Goal: Register for event/course

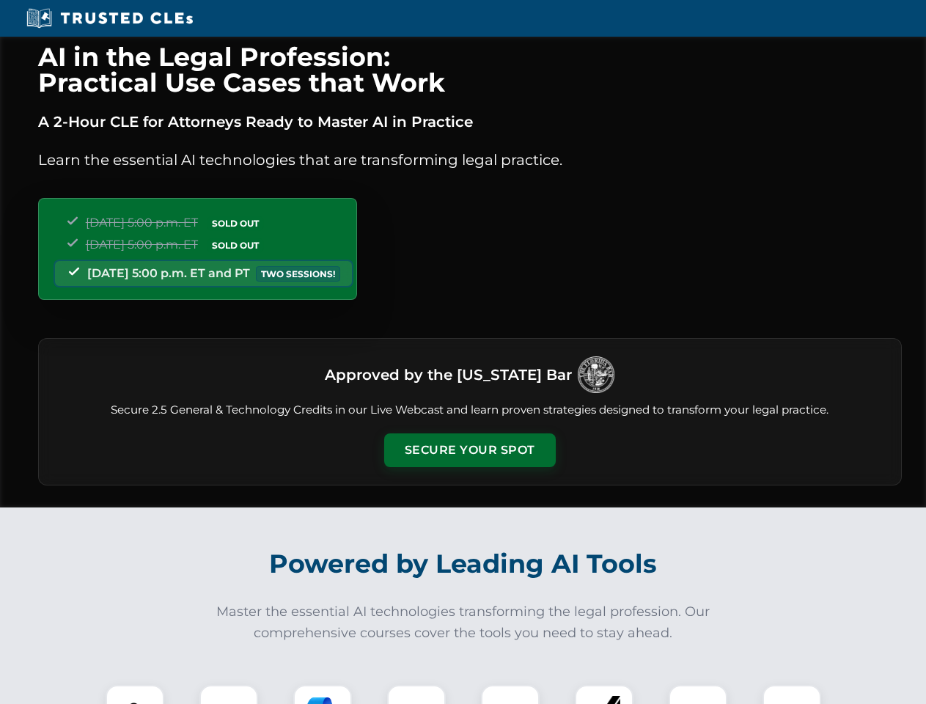
click at [469, 450] on button "Secure Your Spot" at bounding box center [469, 450] width 171 height 34
click at [135, 694] on img at bounding box center [135, 714] width 43 height 43
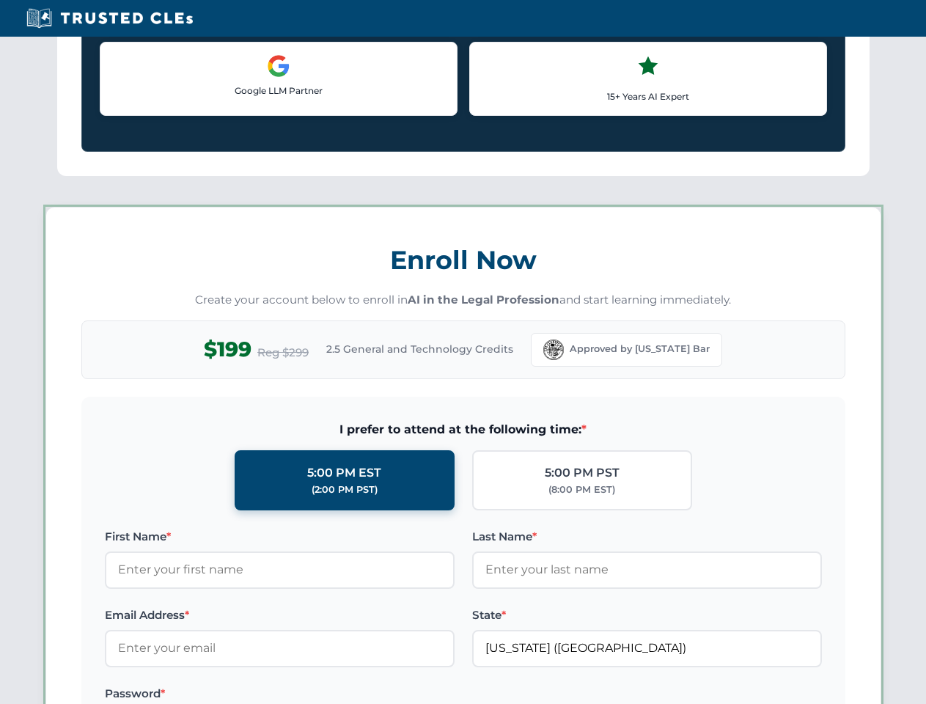
click at [322, 694] on label "Password *" at bounding box center [280, 693] width 350 height 18
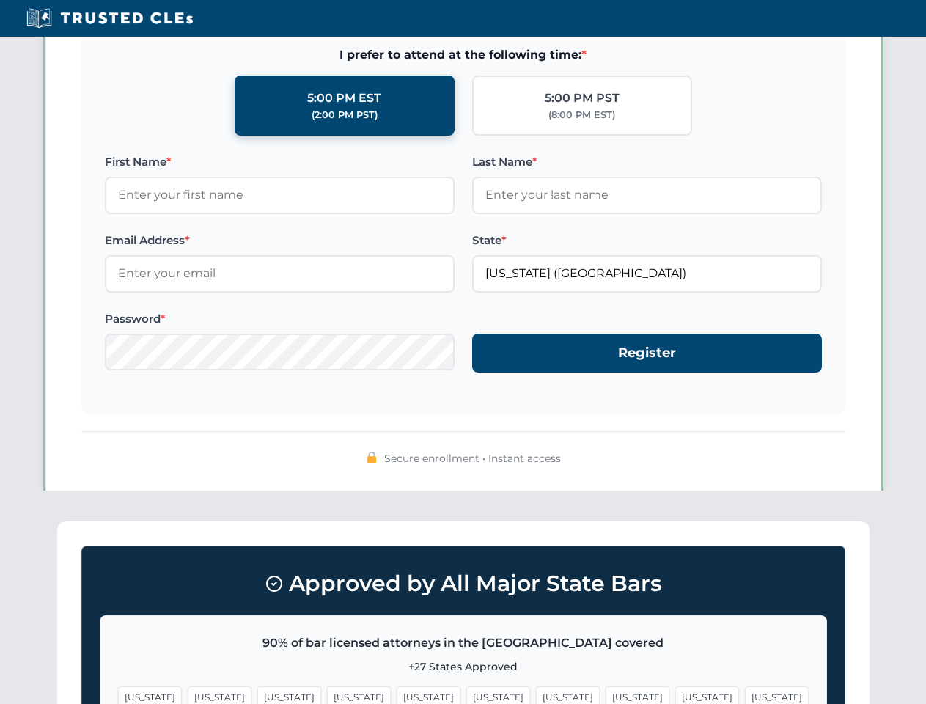
click at [675, 694] on span "[US_STATE]" at bounding box center [707, 696] width 64 height 21
